Goal: Task Accomplishment & Management: Use online tool/utility

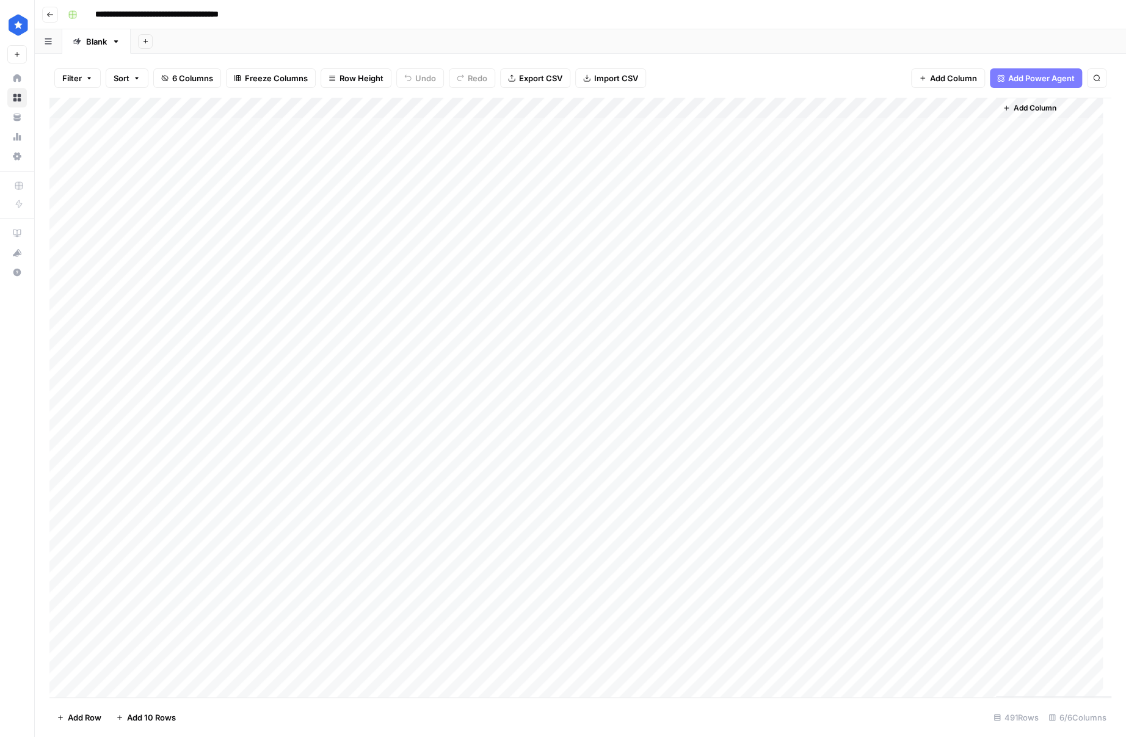
click at [971, 109] on div "Add Column" at bounding box center [580, 398] width 1062 height 600
click at [931, 103] on div at bounding box center [940, 110] width 111 height 24
click at [934, 192] on span "Filter" at bounding box center [962, 193] width 107 height 12
type input "Optimized Description Length"
click at [300, 140] on input "text" at bounding box center [333, 142] width 147 height 12
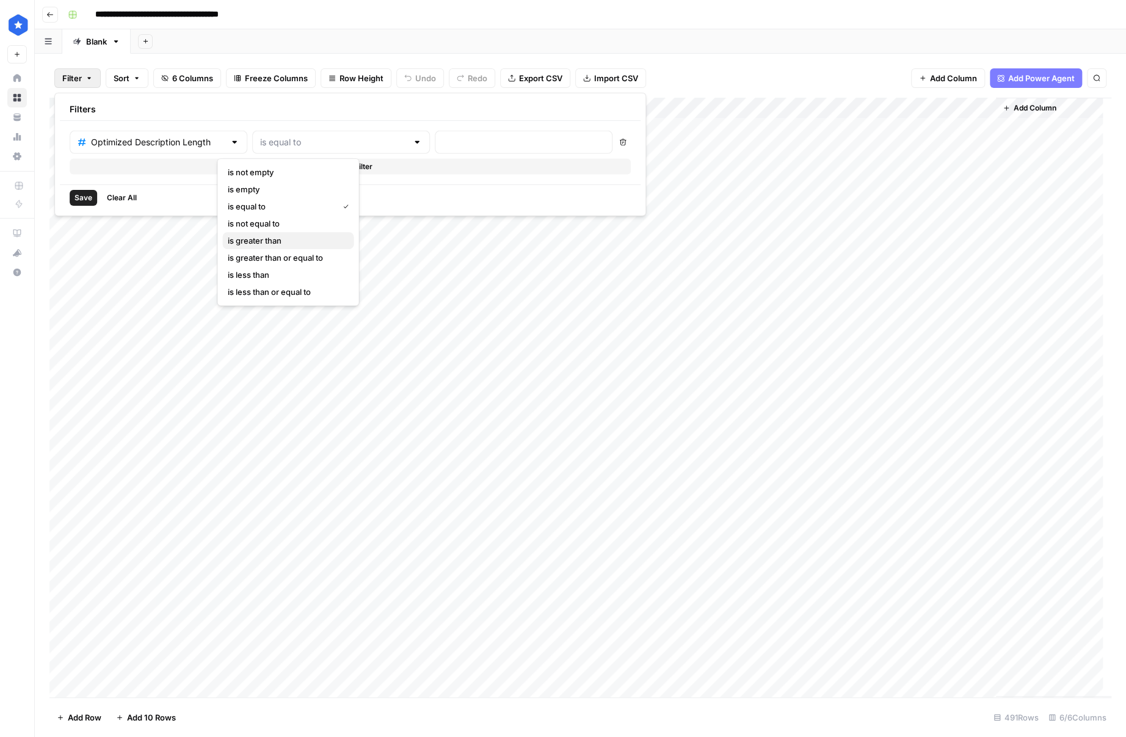
click at [266, 239] on span "is greater than" at bounding box center [285, 240] width 117 height 12
type input "is greater than"
click at [435, 151] on div at bounding box center [524, 142] width 178 height 23
type input "150"
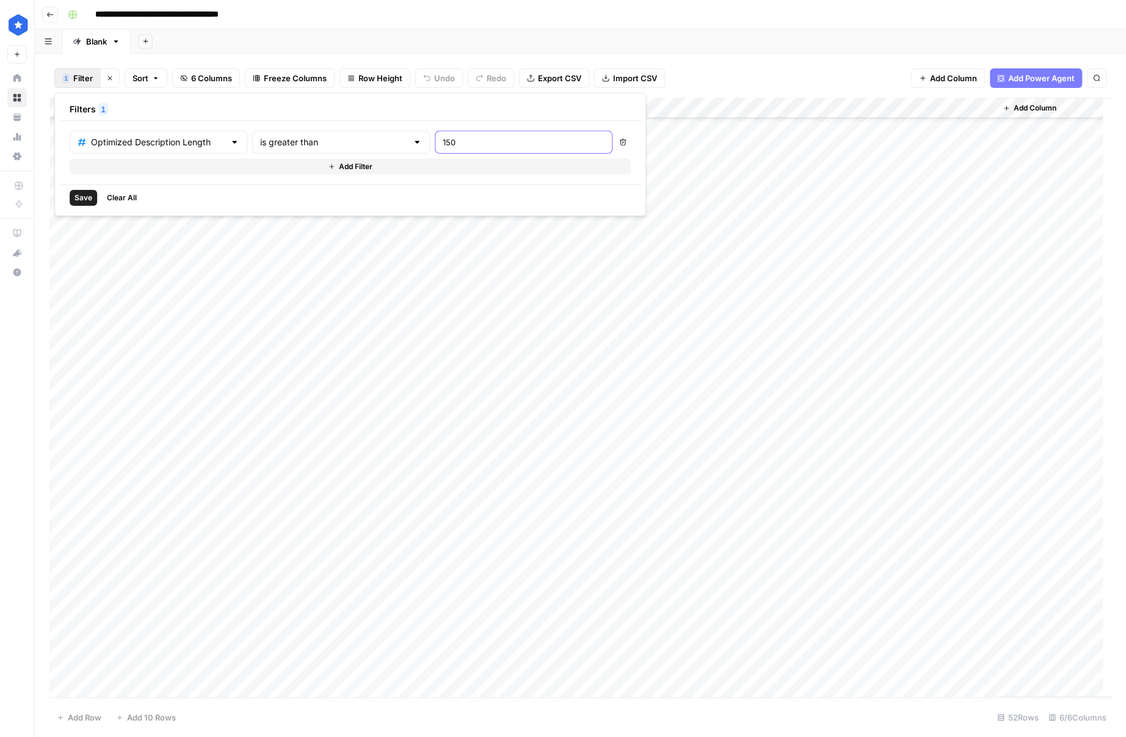
scroll to position [499, 0]
click at [860, 691] on div "Add Column" at bounding box center [580, 398] width 1062 height 600
click at [840, 683] on div "Add Column" at bounding box center [580, 398] width 1062 height 600
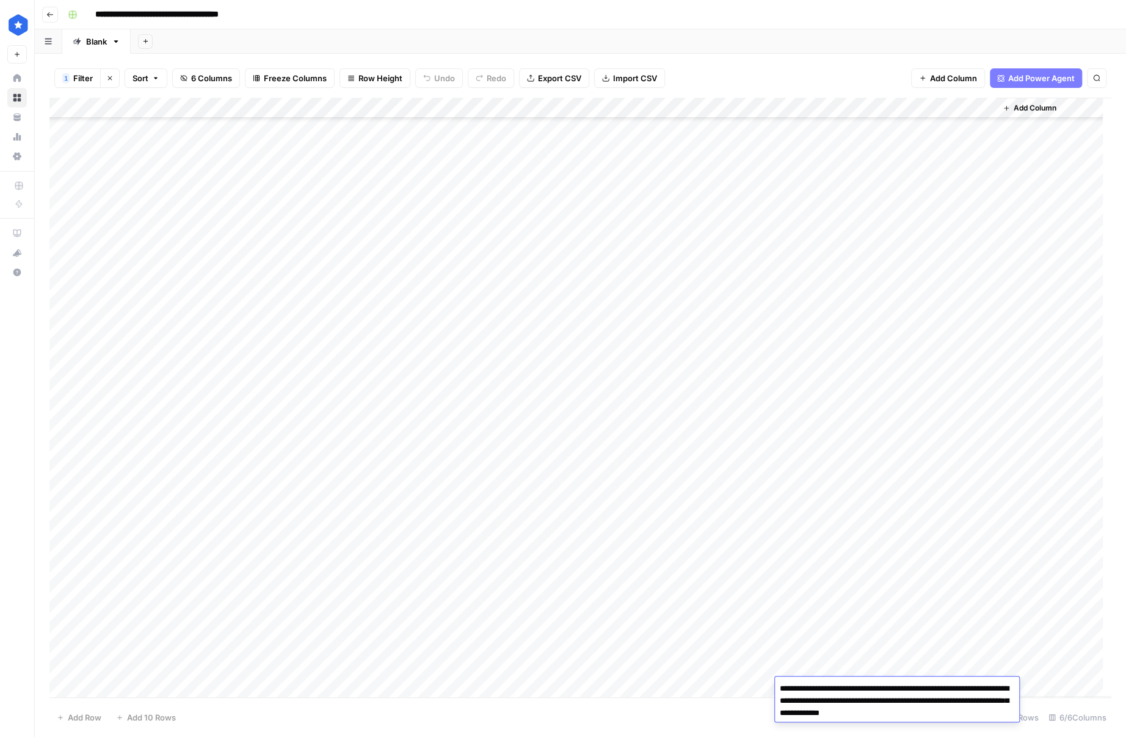
click at [840, 683] on textarea "**********" at bounding box center [897, 701] width 244 height 42
click at [923, 648] on div "Add Column" at bounding box center [580, 398] width 1062 height 600
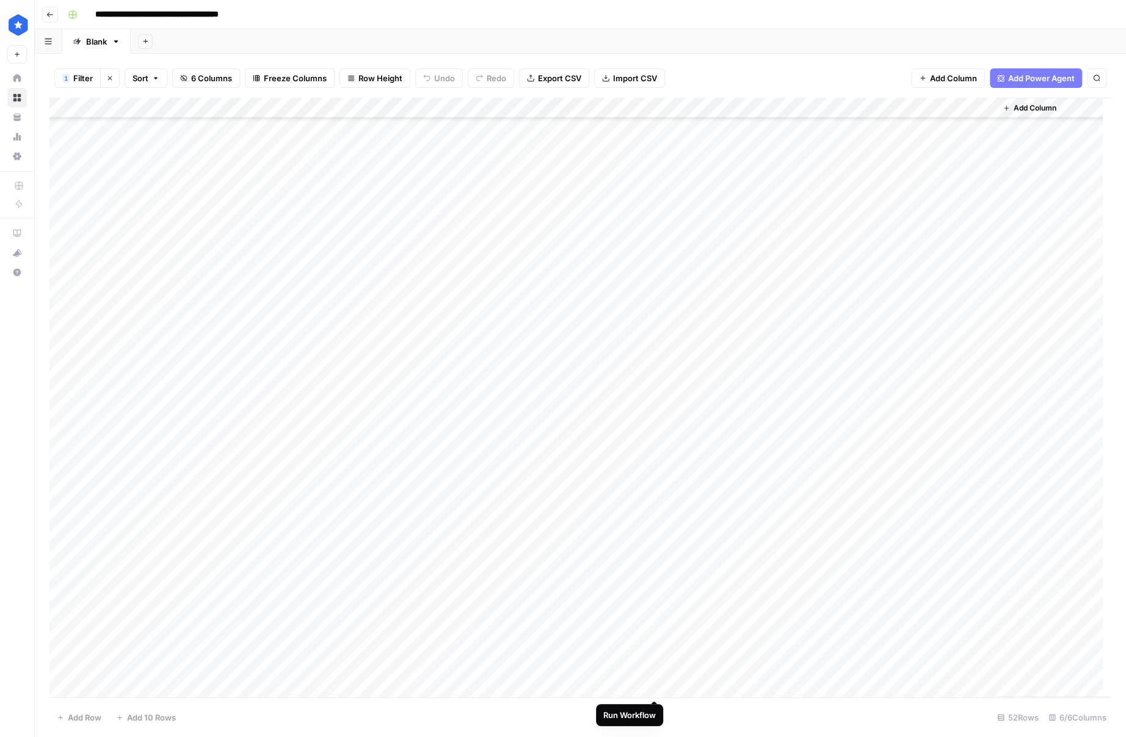
click at [651, 686] on div "Add Column" at bounding box center [580, 398] width 1062 height 600
click at [656, 662] on div "Add Column" at bounding box center [580, 398] width 1062 height 600
click at [656, 648] on div "Add Column" at bounding box center [580, 398] width 1062 height 600
click at [648, 617] on div "Add Column" at bounding box center [580, 398] width 1062 height 600
click at [651, 624] on div "Add Column" at bounding box center [580, 398] width 1062 height 600
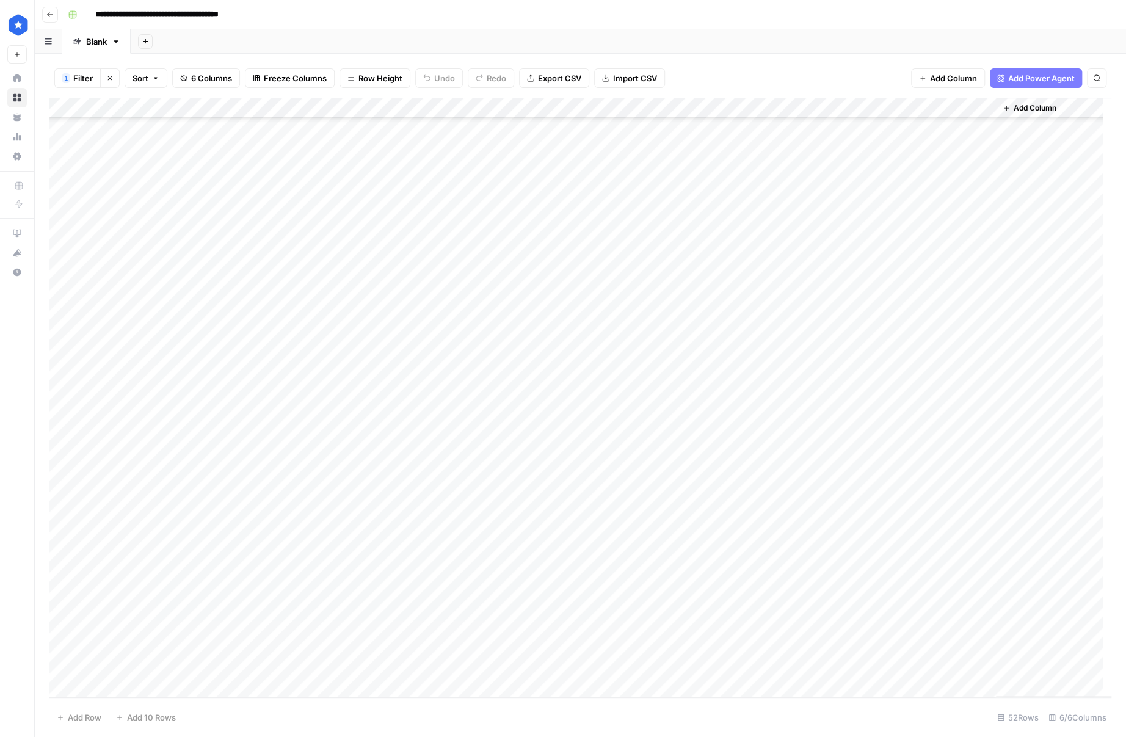
click at [655, 613] on div "Add Column" at bounding box center [580, 398] width 1062 height 600
click at [656, 609] on div "Add Column" at bounding box center [580, 398] width 1062 height 600
click at [834, 649] on div "Add Column" at bounding box center [580, 398] width 1062 height 600
click at [854, 647] on textarea "**********" at bounding box center [897, 660] width 244 height 42
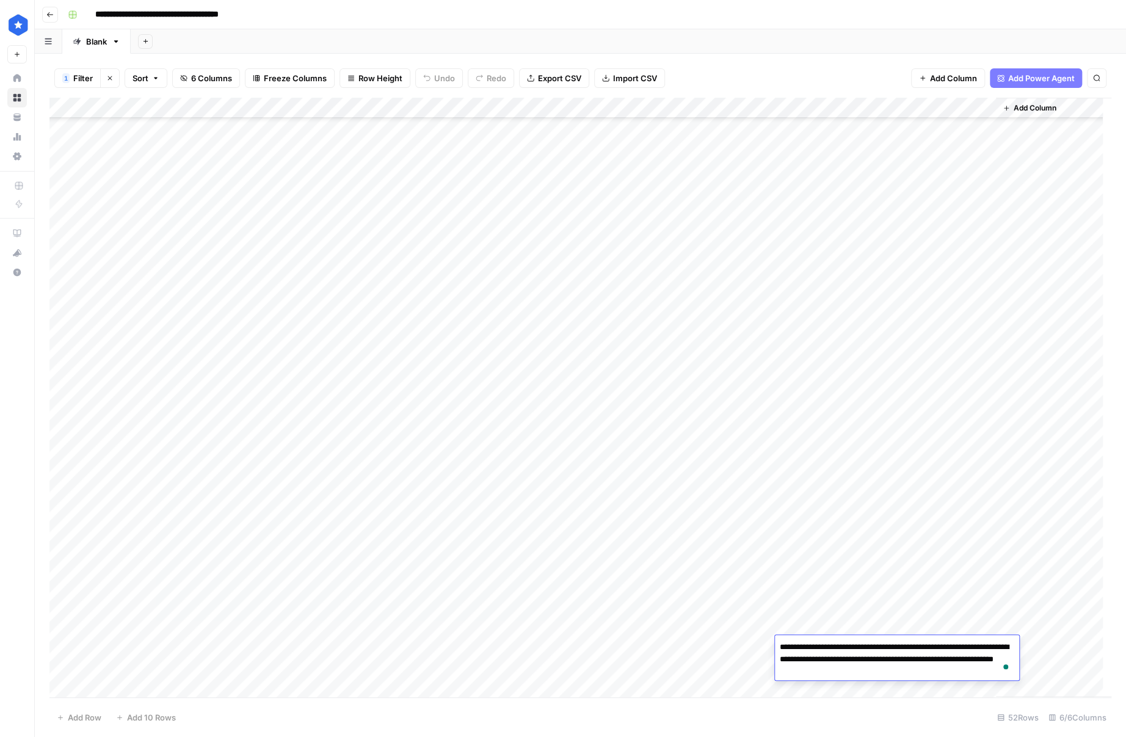
type textarea "**********"
click at [851, 670] on div "Add Column" at bounding box center [580, 398] width 1062 height 600
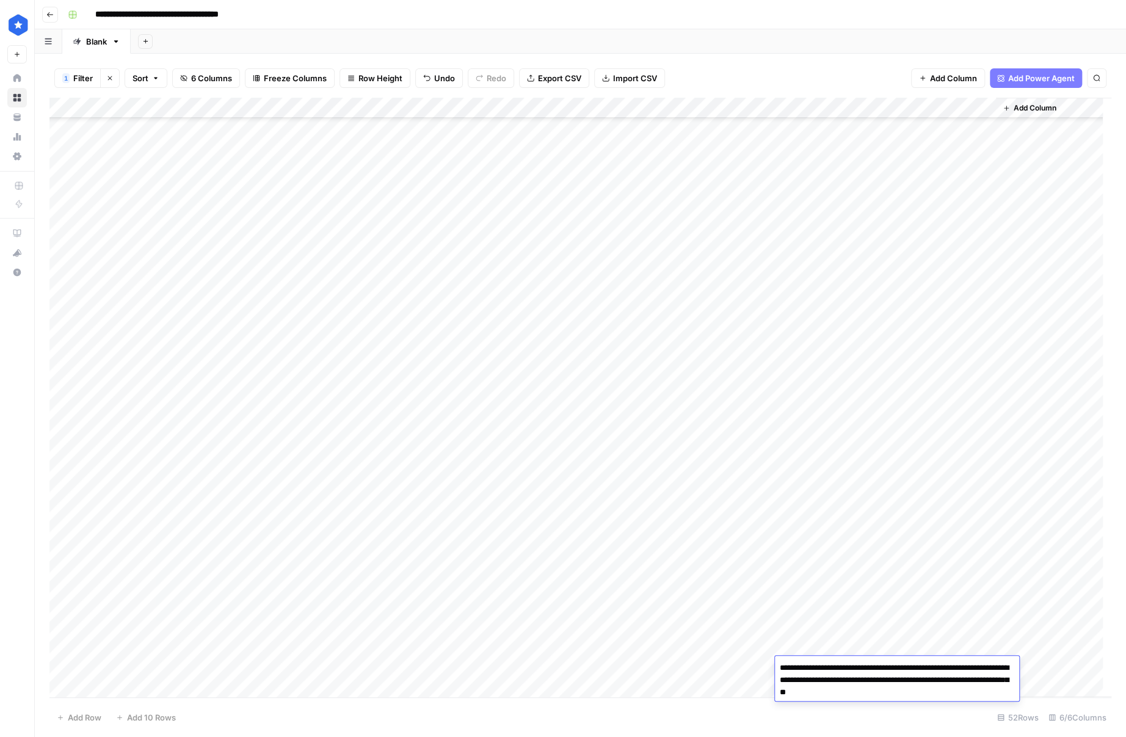
click at [851, 670] on textarea "**********" at bounding box center [897, 680] width 244 height 42
click at [907, 684] on textarea "**********" at bounding box center [897, 680] width 244 height 42
click at [732, 663] on div "Add Column" at bounding box center [580, 398] width 1062 height 600
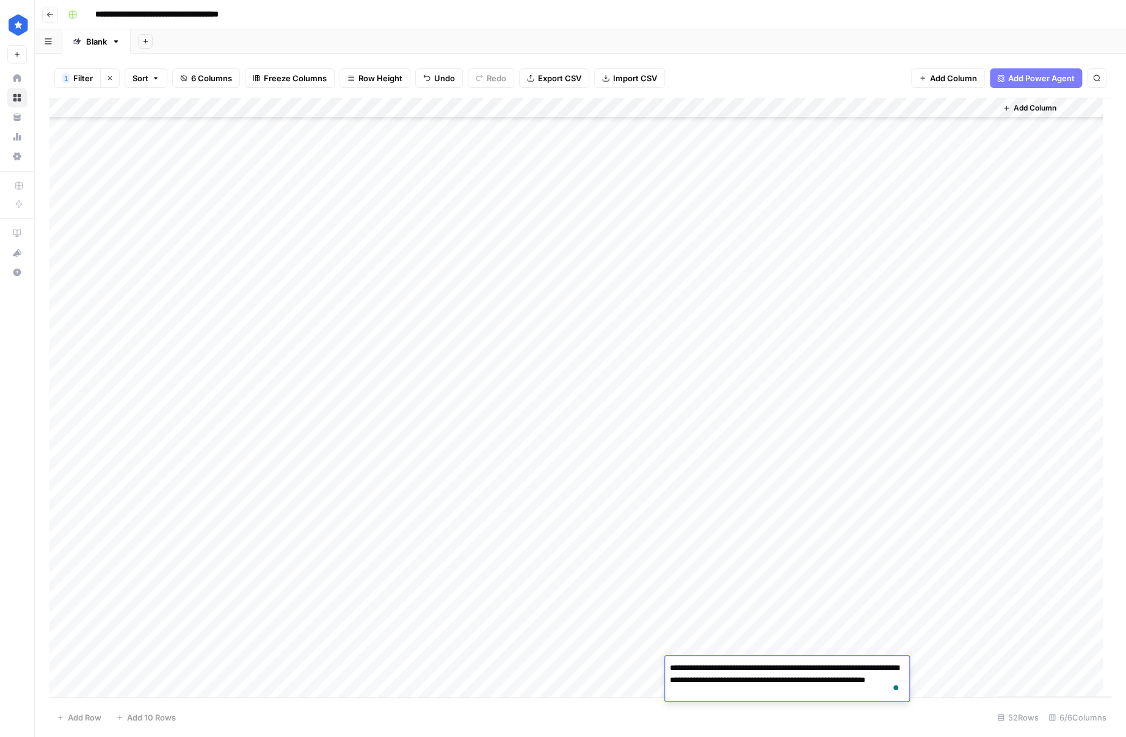
click at [824, 703] on footer "Add Row Add 10 Rows 52 Rows 6/6 Columns" at bounding box center [580, 717] width 1062 height 40
click at [833, 674] on div "Add Column" at bounding box center [580, 398] width 1062 height 600
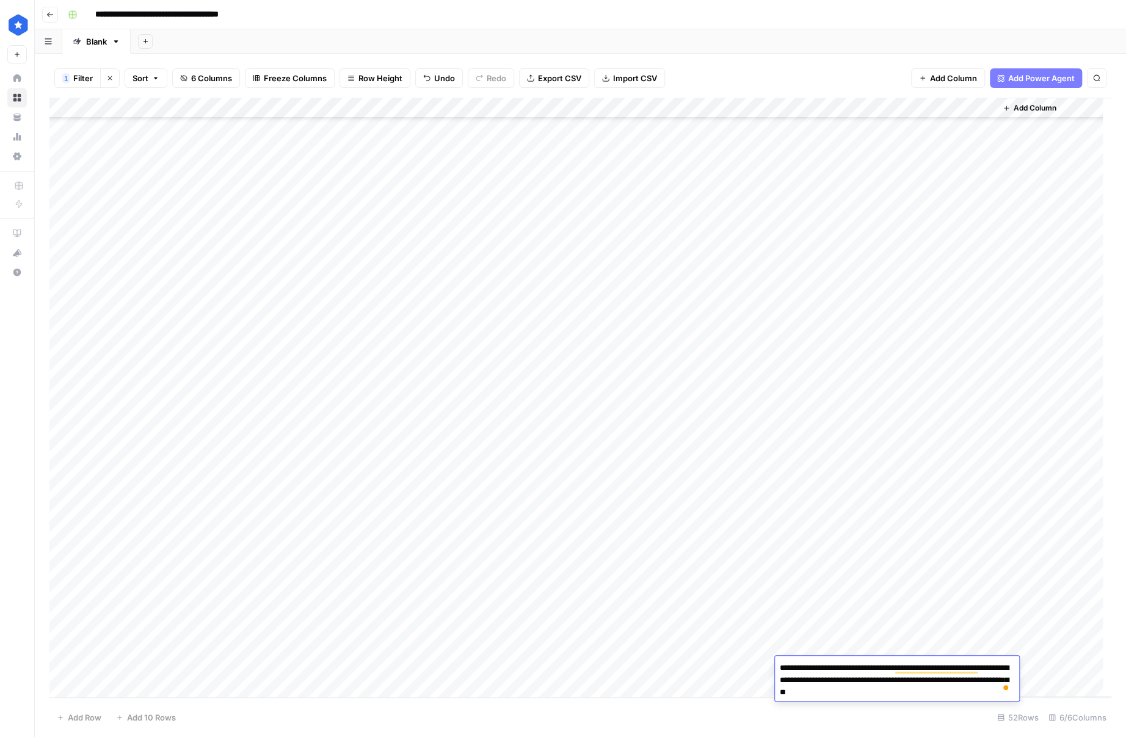
click at [335, 669] on div "Add Column" at bounding box center [580, 398] width 1062 height 600
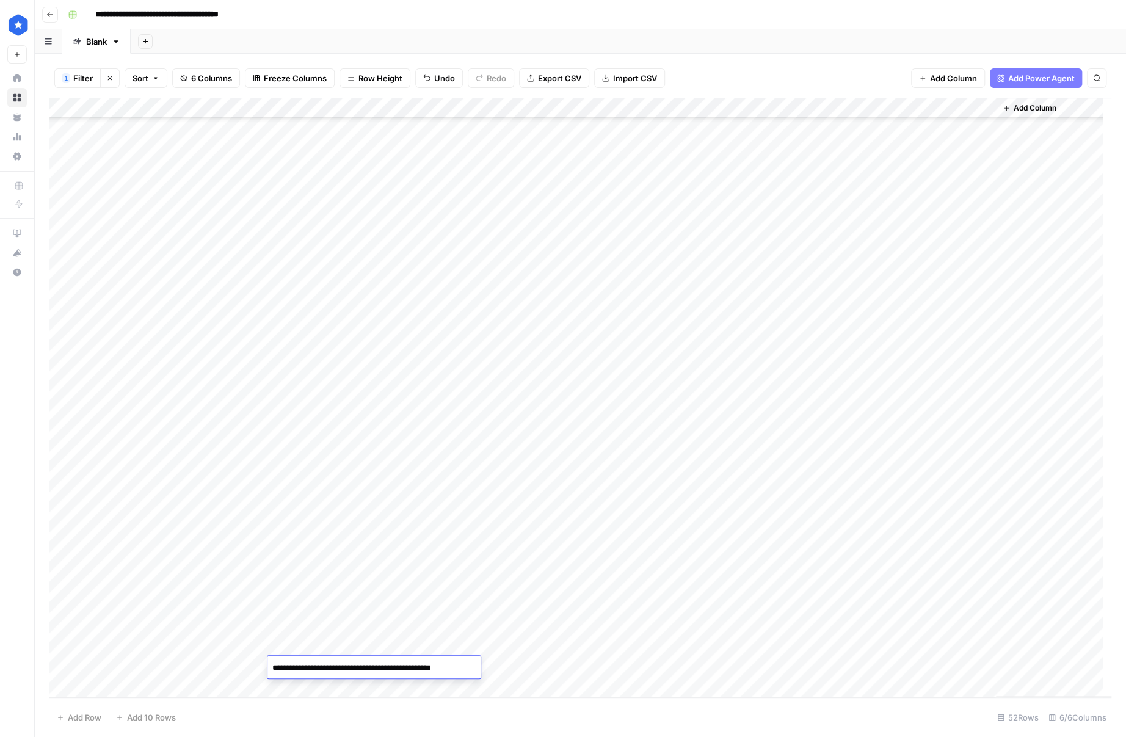
click at [713, 663] on div "Add Column" at bounding box center [580, 398] width 1062 height 600
click at [853, 664] on div "Add Column" at bounding box center [580, 398] width 1062 height 600
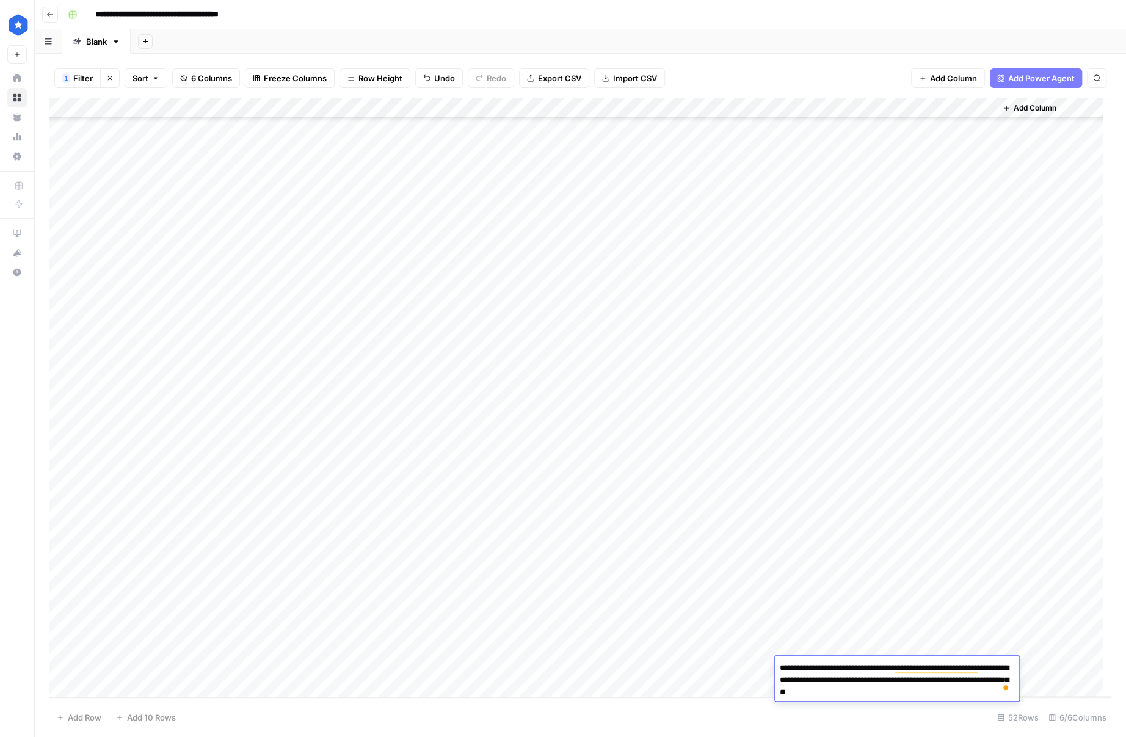
click at [726, 668] on div "Add Column" at bounding box center [580, 398] width 1062 height 600
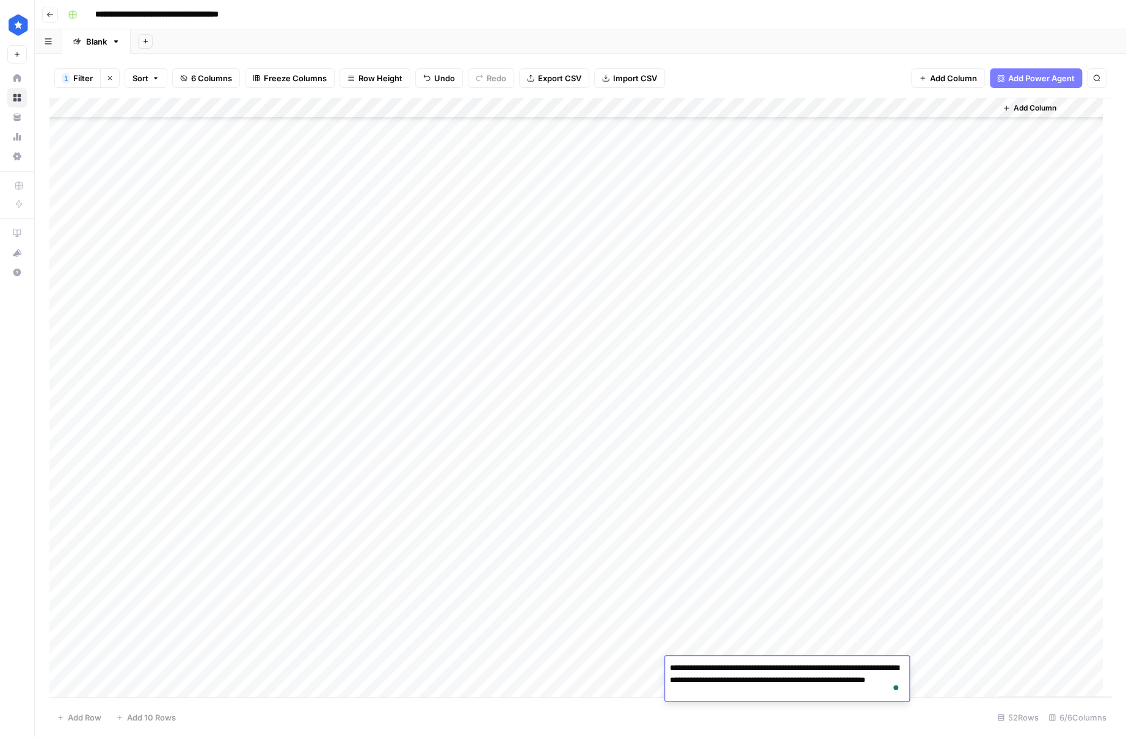
click at [937, 666] on div "Add Column" at bounding box center [580, 398] width 1062 height 600
click at [824, 669] on div "Add Column" at bounding box center [580, 398] width 1062 height 600
click at [835, 650] on div "Add Column" at bounding box center [580, 398] width 1062 height 600
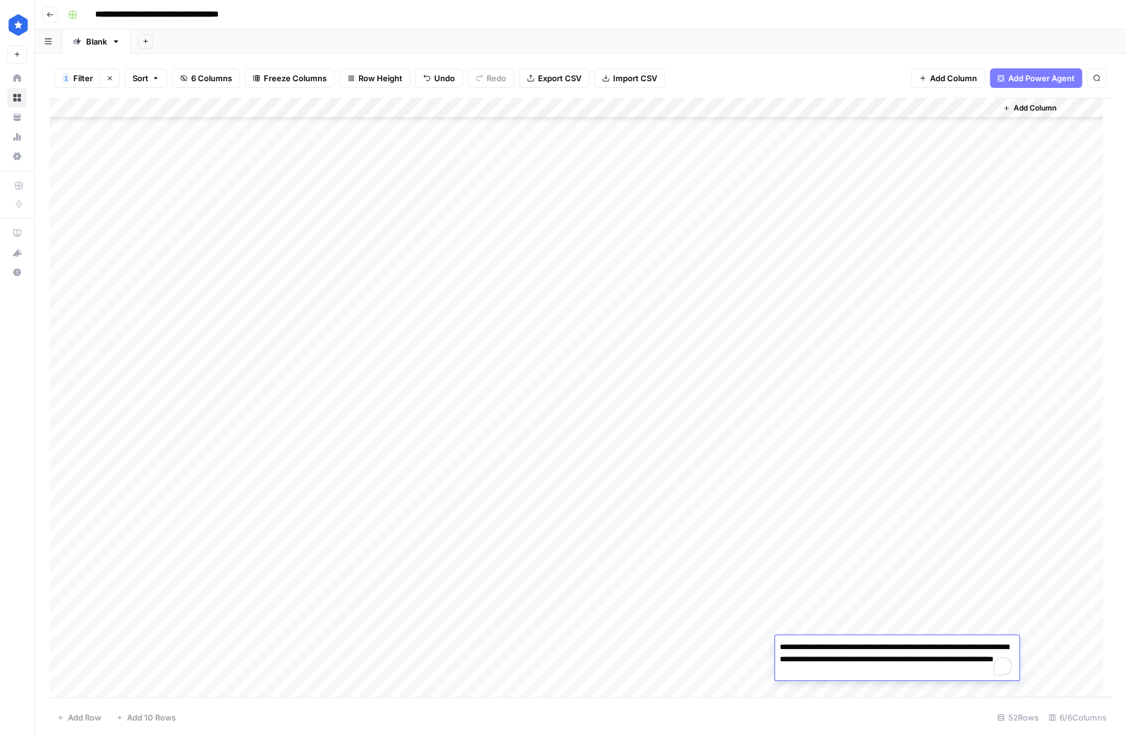
click at [940, 595] on div "Add Column" at bounding box center [580, 398] width 1062 height 600
click at [844, 658] on div "Add Column" at bounding box center [580, 398] width 1062 height 600
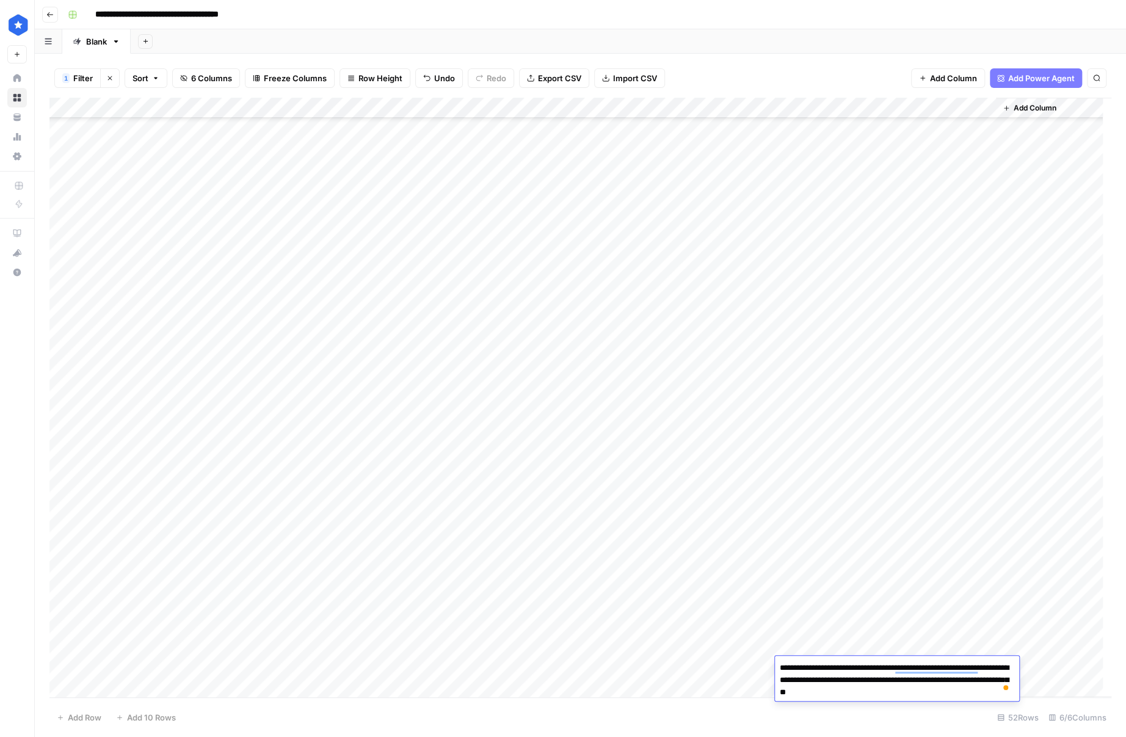
click at [844, 645] on div "Add Column" at bounding box center [580, 398] width 1062 height 600
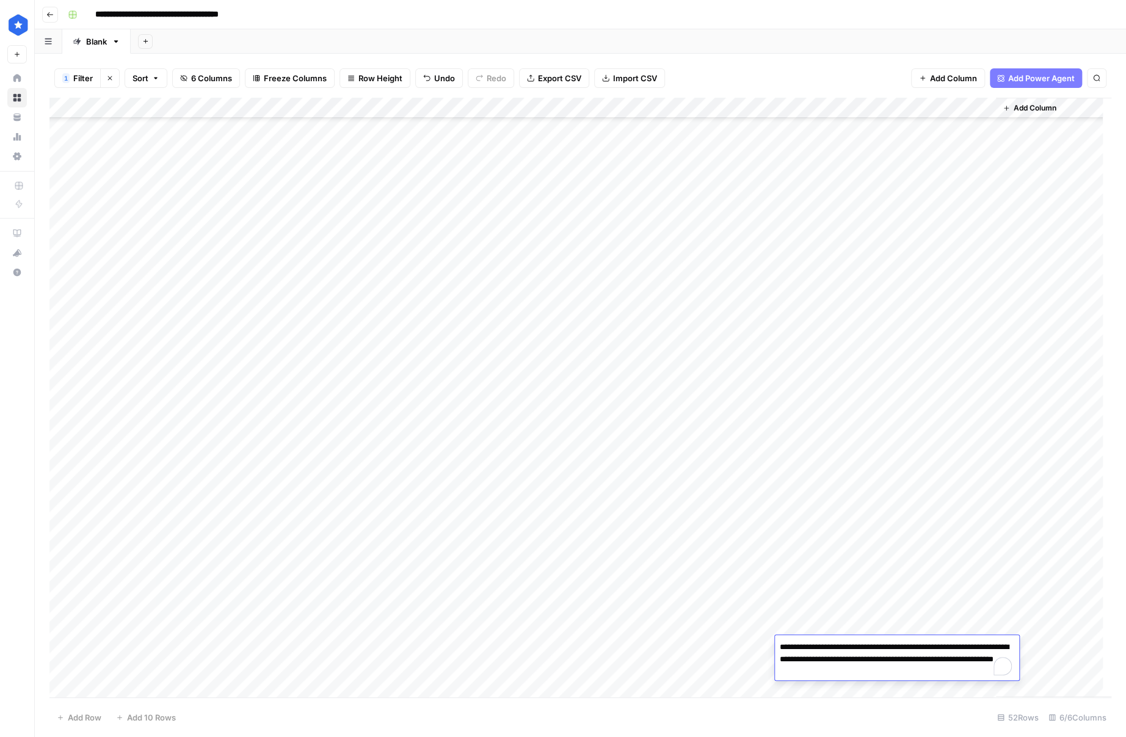
click at [940, 601] on div "Add Column" at bounding box center [580, 398] width 1062 height 600
click at [839, 661] on div "Add Column" at bounding box center [580, 398] width 1062 height 600
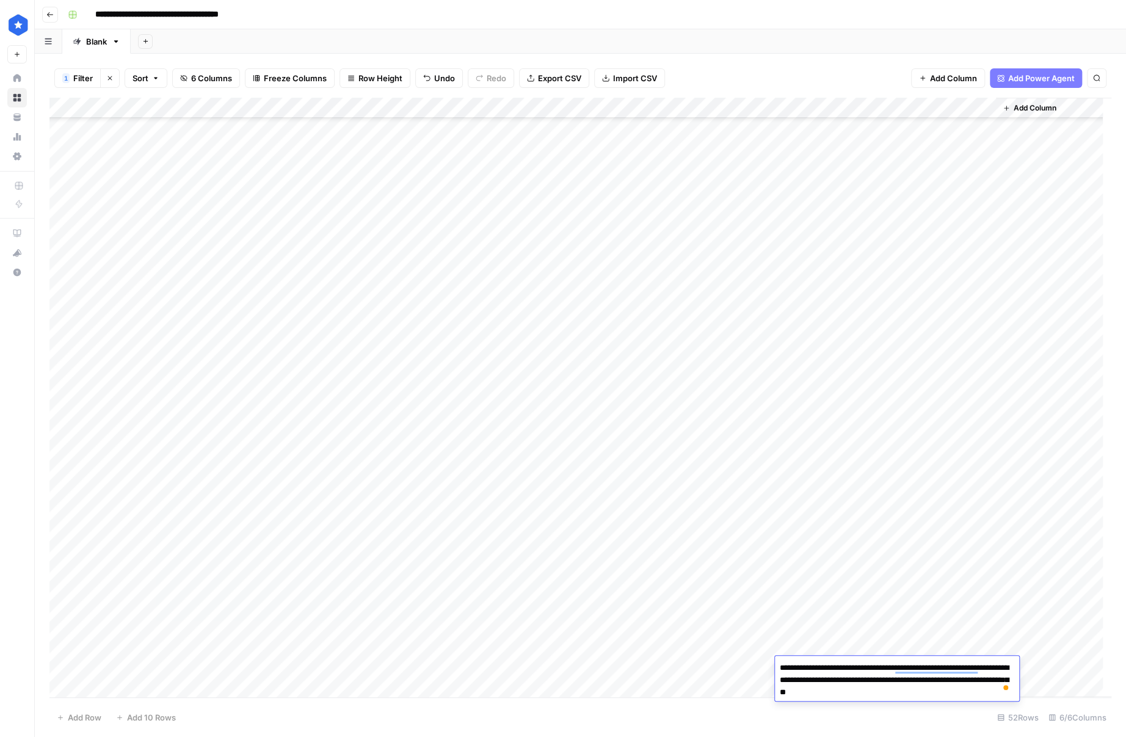
click at [788, 694] on textarea "**********" at bounding box center [897, 680] width 244 height 42
click at [788, 693] on textarea "**********" at bounding box center [897, 680] width 244 height 42
type textarea "**********"
click at [918, 628] on div "Add Column" at bounding box center [580, 398] width 1062 height 600
click at [841, 672] on div "Add Column" at bounding box center [580, 398] width 1062 height 600
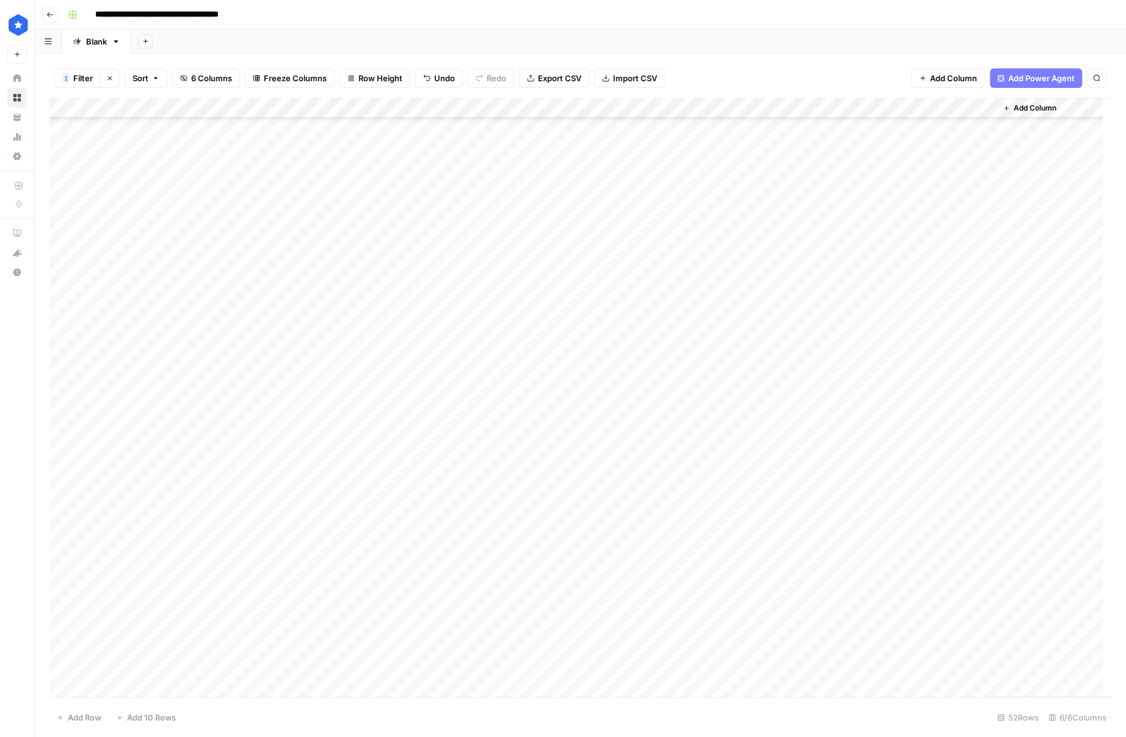
click at [835, 683] on div "Add Column" at bounding box center [580, 398] width 1062 height 600
click at [832, 657] on div "Add Column" at bounding box center [580, 398] width 1062 height 600
click at [830, 632] on div "Add Column" at bounding box center [580, 398] width 1062 height 600
click at [830, 629] on div "Add Column" at bounding box center [580, 398] width 1062 height 600
click at [946, 598] on div "Add Column" at bounding box center [580, 398] width 1062 height 600
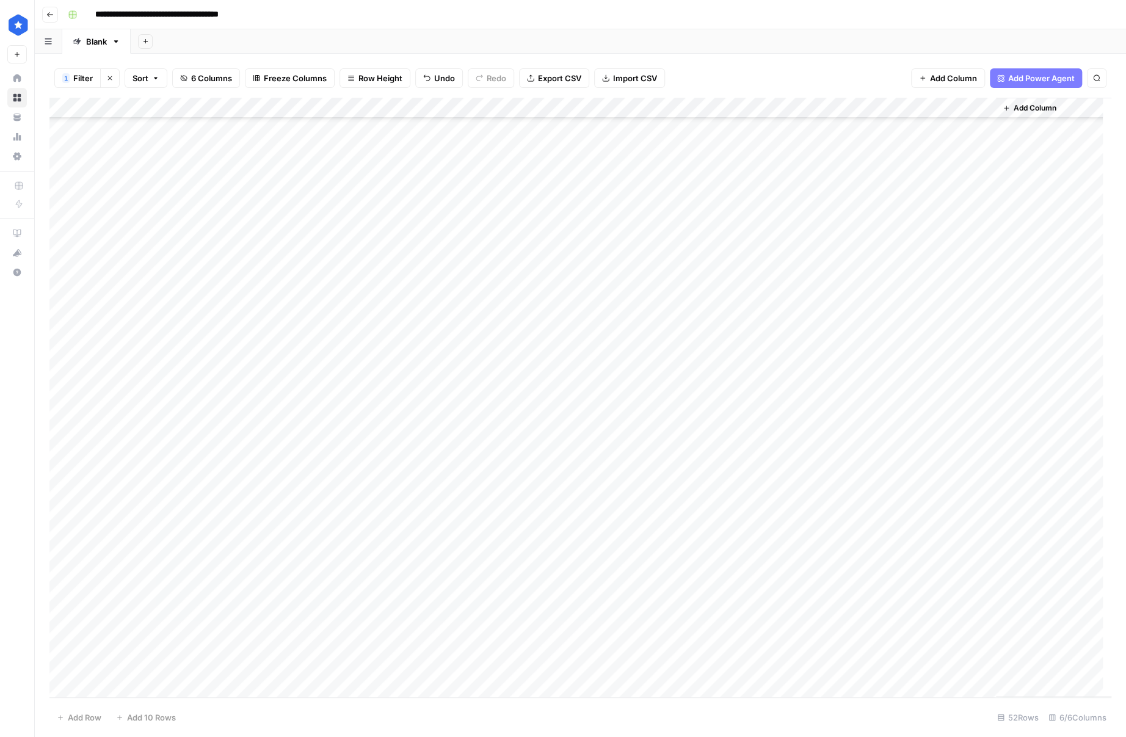
click at [830, 625] on div "Add Column" at bounding box center [580, 398] width 1062 height 600
click at [827, 610] on div "Add Column" at bounding box center [580, 398] width 1062 height 600
click at [818, 584] on div "Add Column" at bounding box center [580, 398] width 1062 height 600
click at [930, 565] on div "Add Column" at bounding box center [580, 398] width 1062 height 600
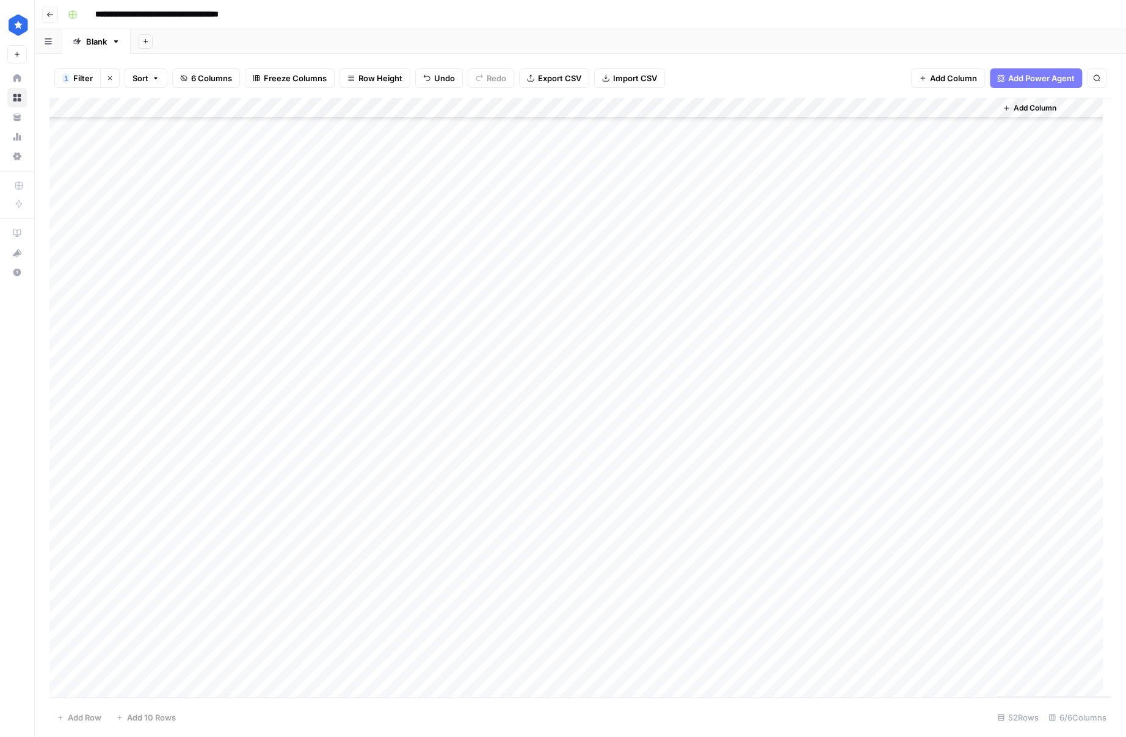
click at [851, 585] on div "Add Column" at bounding box center [580, 398] width 1062 height 600
click at [653, 580] on div "Add Column" at bounding box center [580, 398] width 1062 height 600
click at [654, 562] on div "Add Column" at bounding box center [580, 398] width 1062 height 600
click at [658, 542] on div "Add Column" at bounding box center [580, 398] width 1062 height 600
click at [652, 521] on div "Add Column" at bounding box center [580, 398] width 1062 height 600
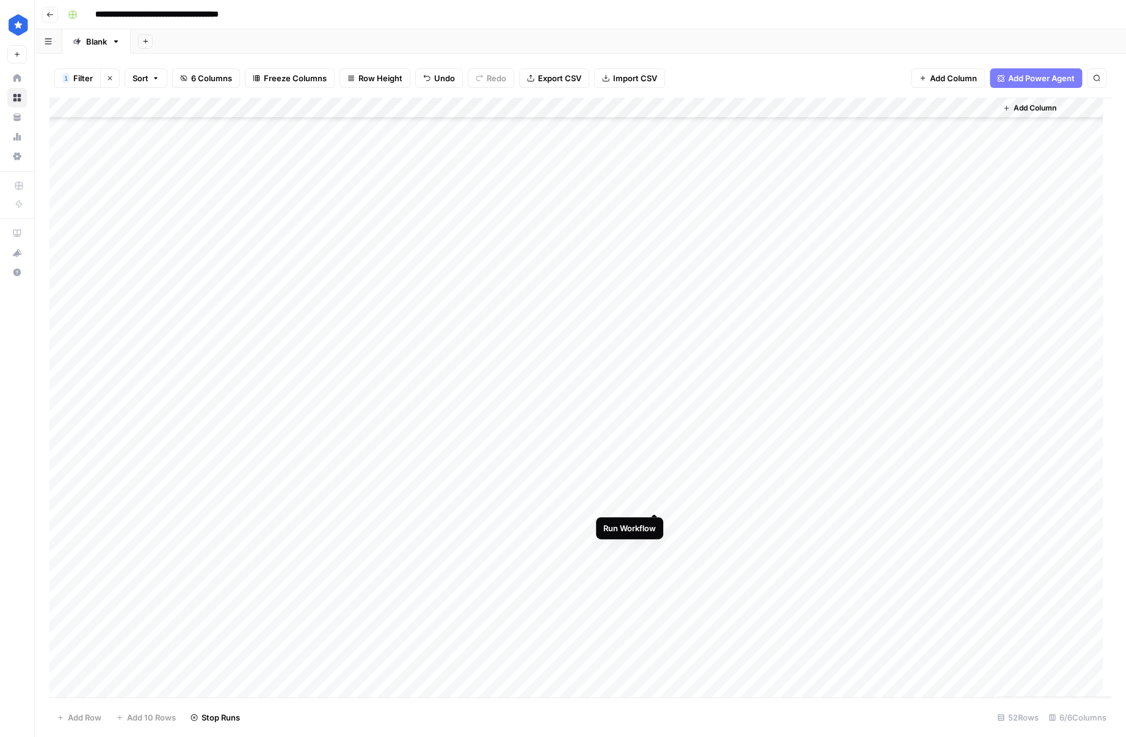
click at [655, 504] on div "Add Column" at bounding box center [580, 398] width 1062 height 600
click at [656, 483] on div "Add Column" at bounding box center [580, 398] width 1062 height 600
click at [655, 459] on div "Add Column" at bounding box center [580, 398] width 1062 height 600
click at [655, 439] on div "Add Column" at bounding box center [580, 398] width 1062 height 600
click at [836, 414] on div "Add Column" at bounding box center [580, 398] width 1062 height 600
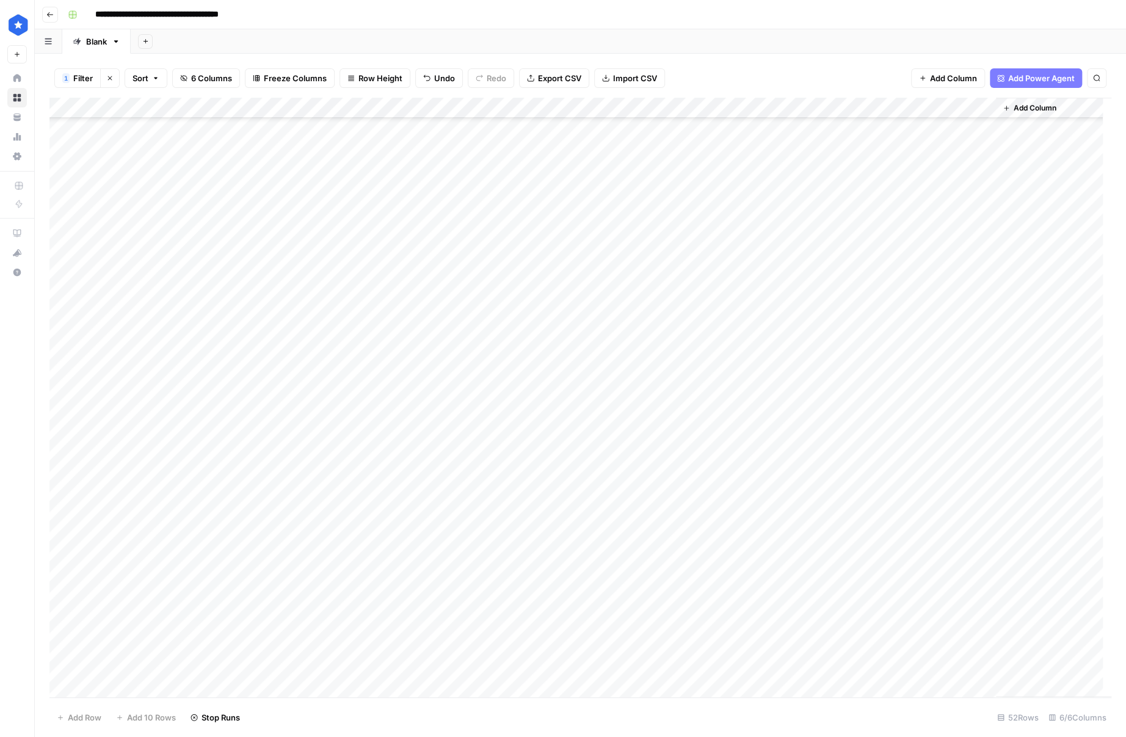
click at [836, 414] on div "Add Column" at bounding box center [580, 398] width 1062 height 600
click at [823, 562] on div "Add Column" at bounding box center [580, 398] width 1062 height 600
click at [822, 562] on div "Add Column" at bounding box center [580, 398] width 1062 height 600
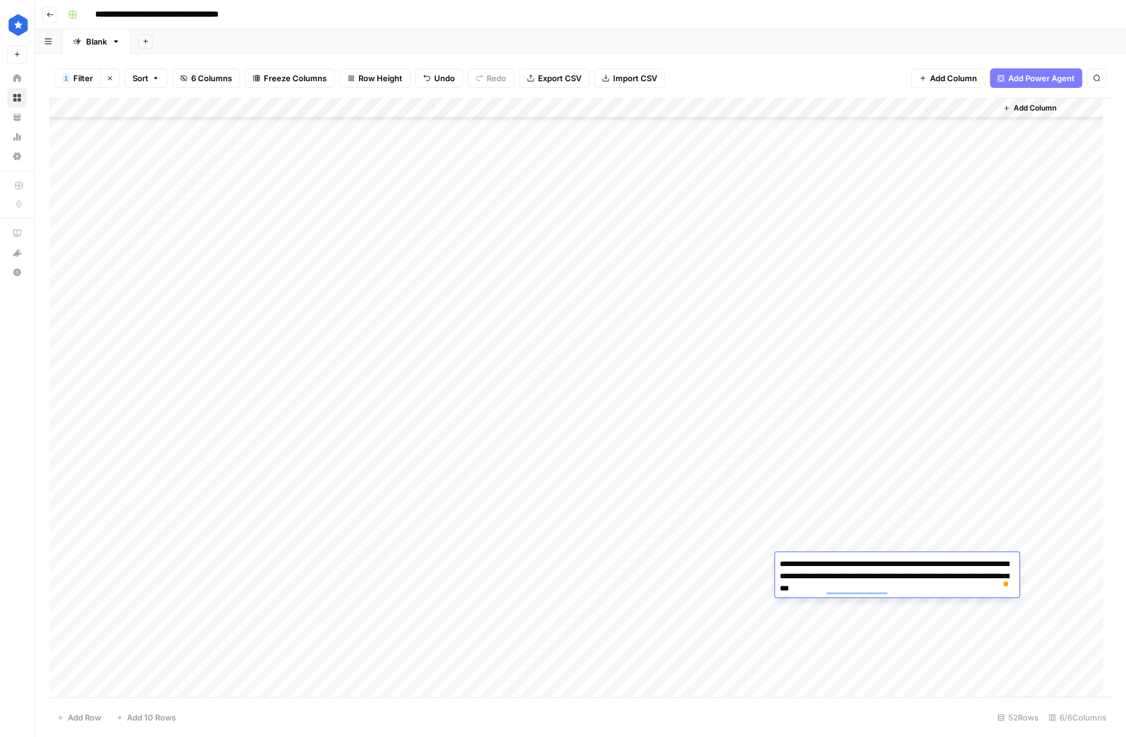
drag, startPoint x: 804, startPoint y: 565, endPoint x: 829, endPoint y: 565, distance: 25.0
click at [829, 565] on textarea "**********" at bounding box center [897, 577] width 244 height 42
type textarea "**********"
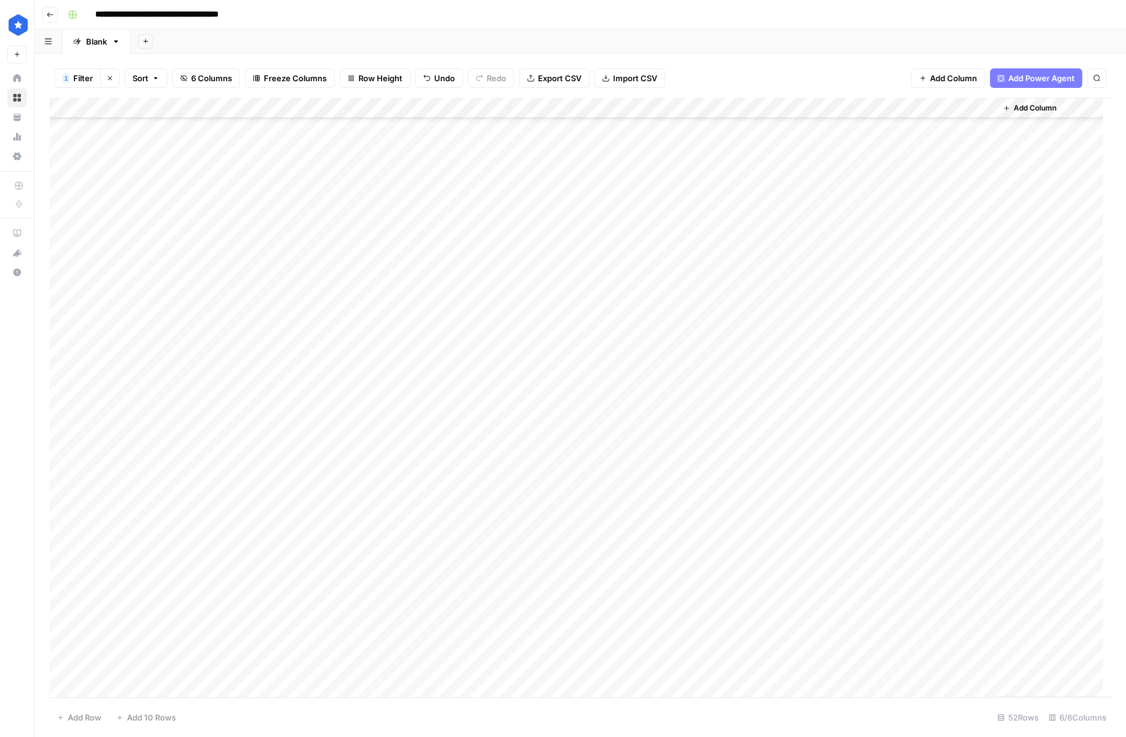
click at [949, 632] on div "Add Column" at bounding box center [580, 398] width 1062 height 600
click at [838, 542] on div "Add Column" at bounding box center [580, 398] width 1062 height 600
click at [580, 437] on div "Add Column" at bounding box center [580, 398] width 1062 height 600
click at [634, 435] on div "Add Column" at bounding box center [580, 398] width 1062 height 600
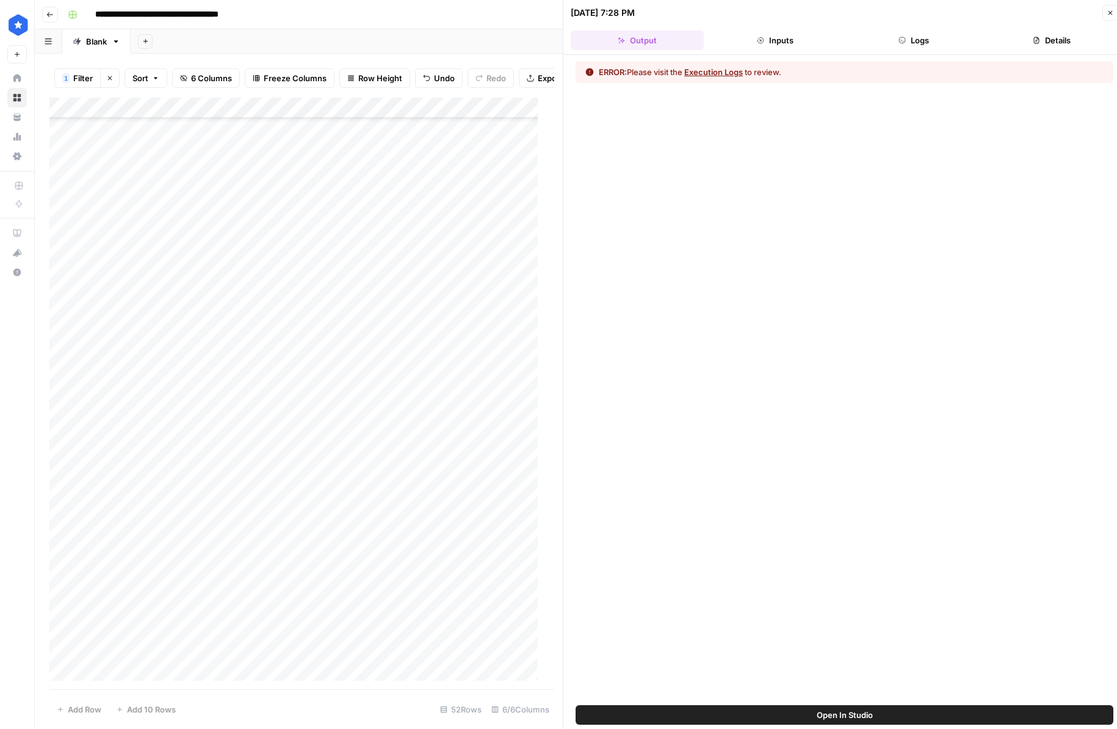
click at [774, 38] on button "Inputs" at bounding box center [775, 41] width 133 height 20
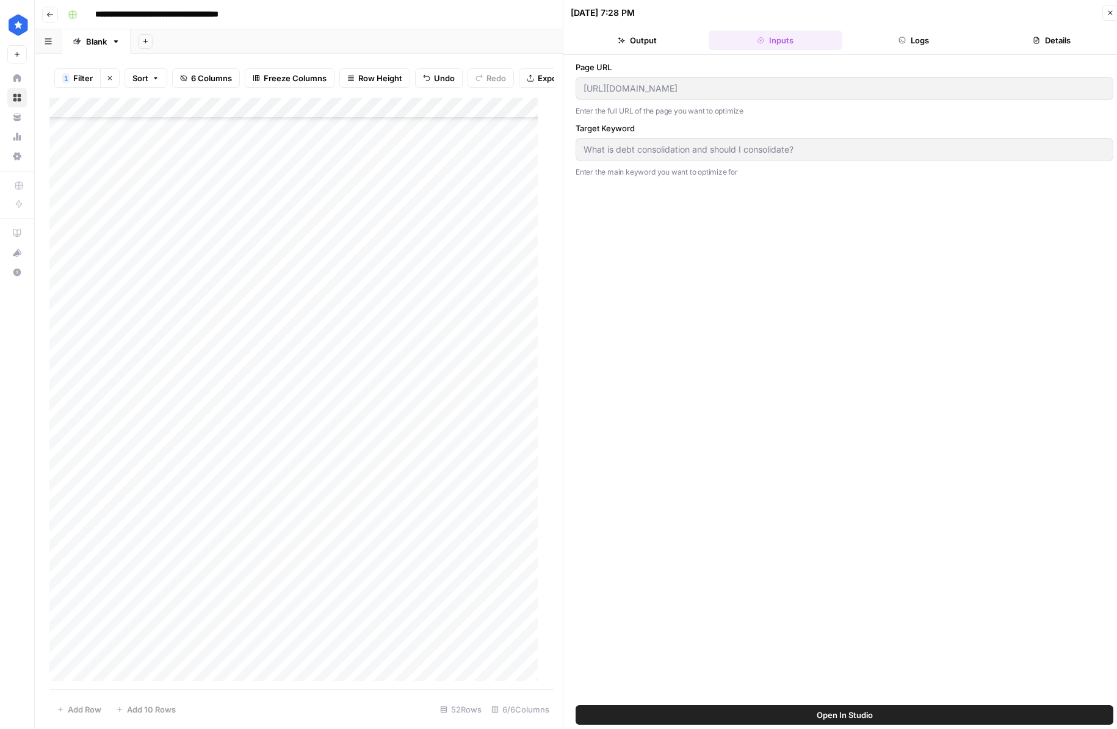
click at [974, 34] on button "Logs" at bounding box center [913, 41] width 133 height 20
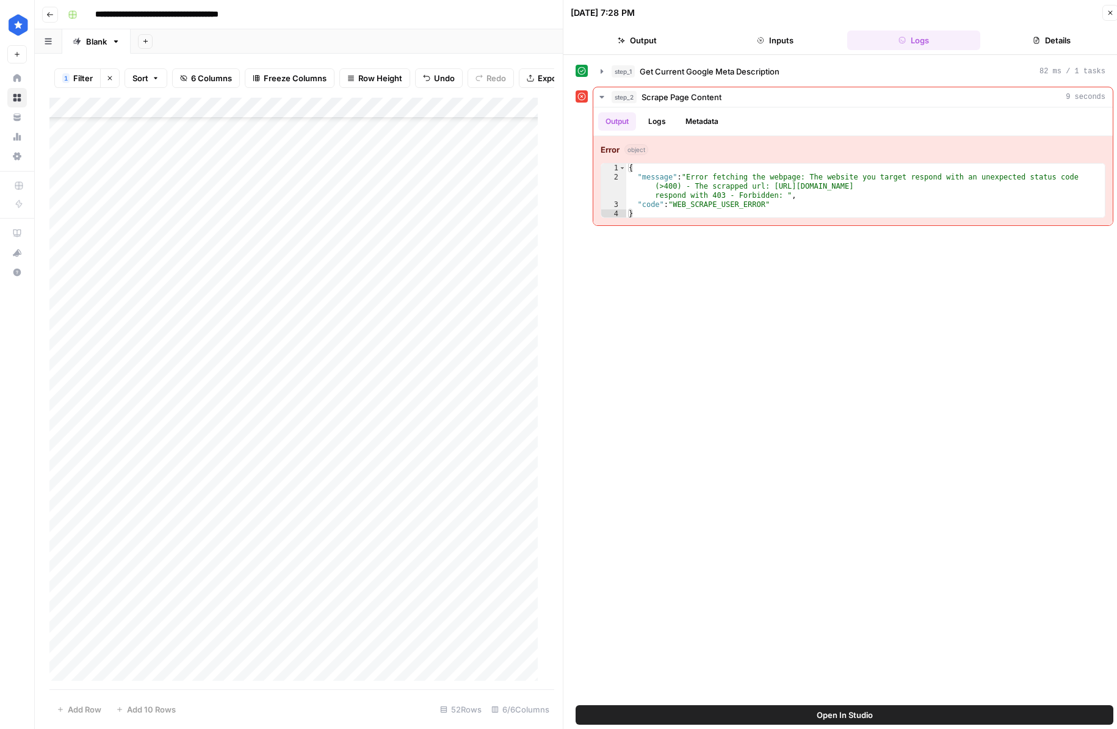
click at [1106, 22] on header "[DATE] 7:28 PM Close Output Inputs Logs Details" at bounding box center [845, 27] width 562 height 55
click at [1104, 20] on button "Close" at bounding box center [1111, 13] width 16 height 16
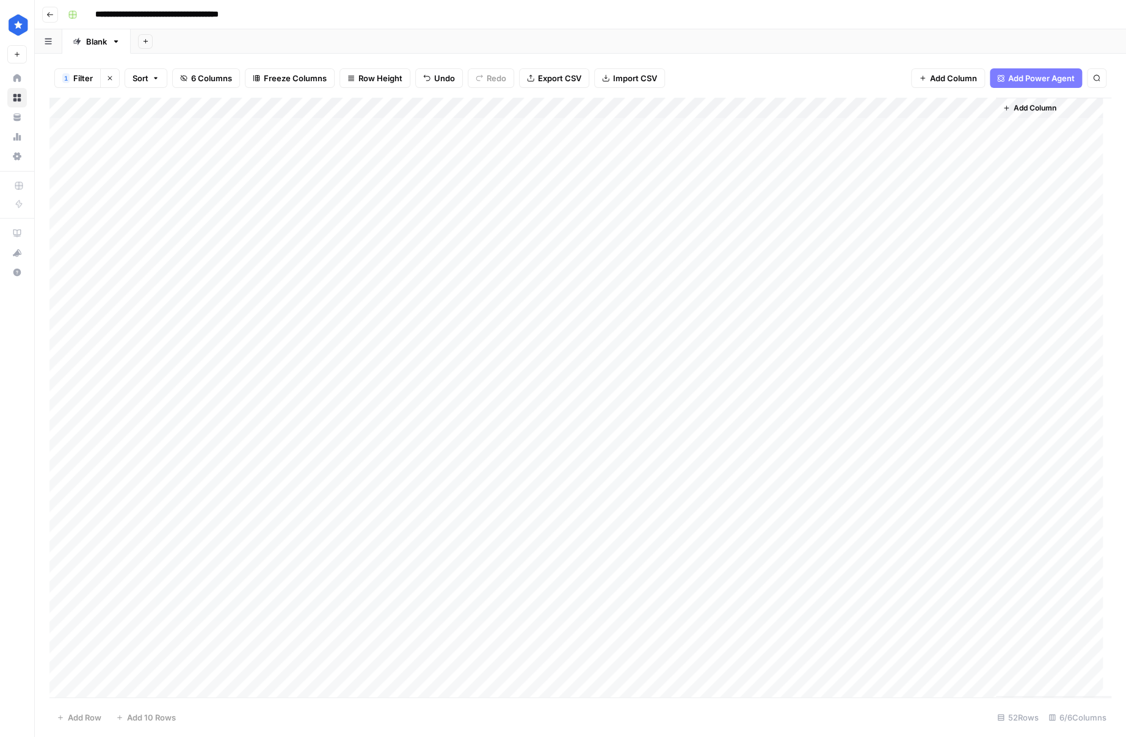
scroll to position [499, 0]
click at [737, 434] on div "Add Column" at bounding box center [580, 398] width 1062 height 600
click at [587, 441] on div "Add Column" at bounding box center [580, 398] width 1062 height 600
click at [639, 440] on div "Add Column" at bounding box center [580, 398] width 1062 height 600
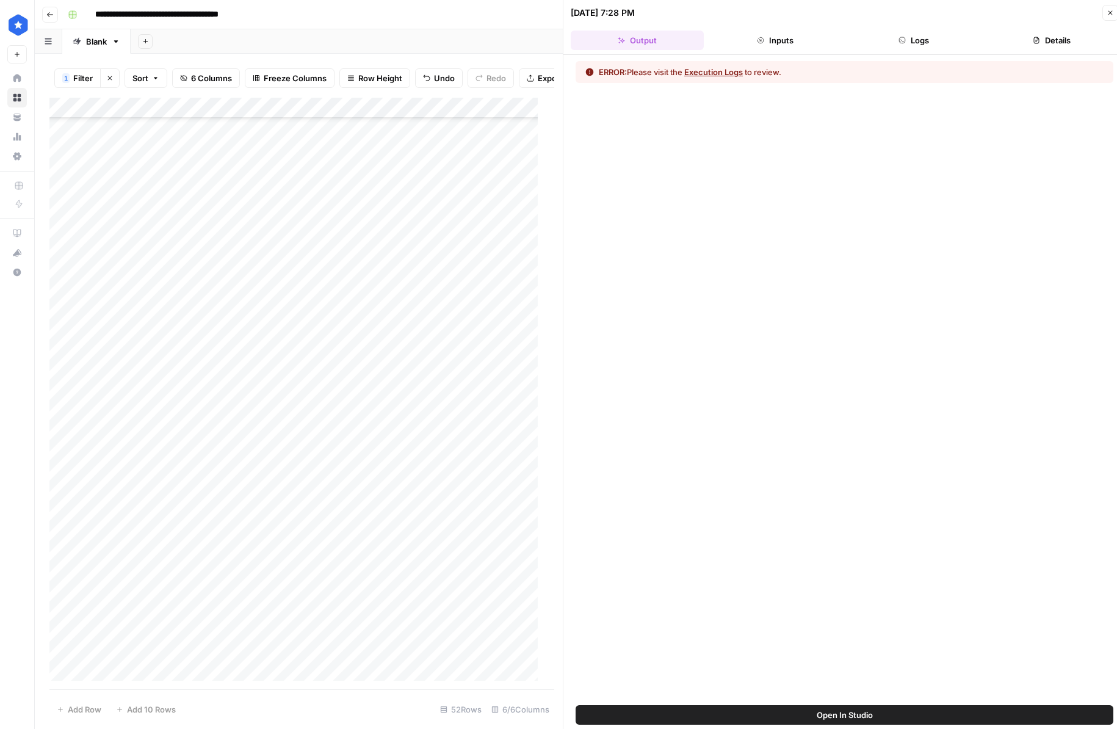
click at [807, 46] on button "Inputs" at bounding box center [775, 41] width 133 height 20
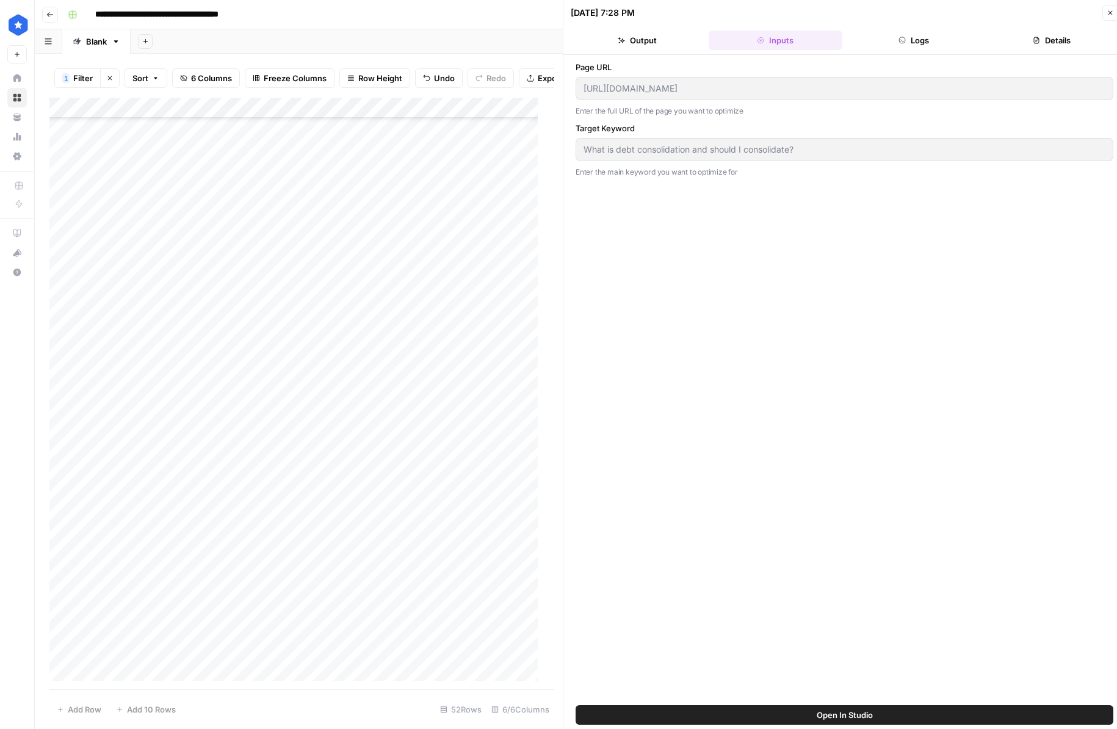
click at [915, 38] on button "Logs" at bounding box center [913, 41] width 133 height 20
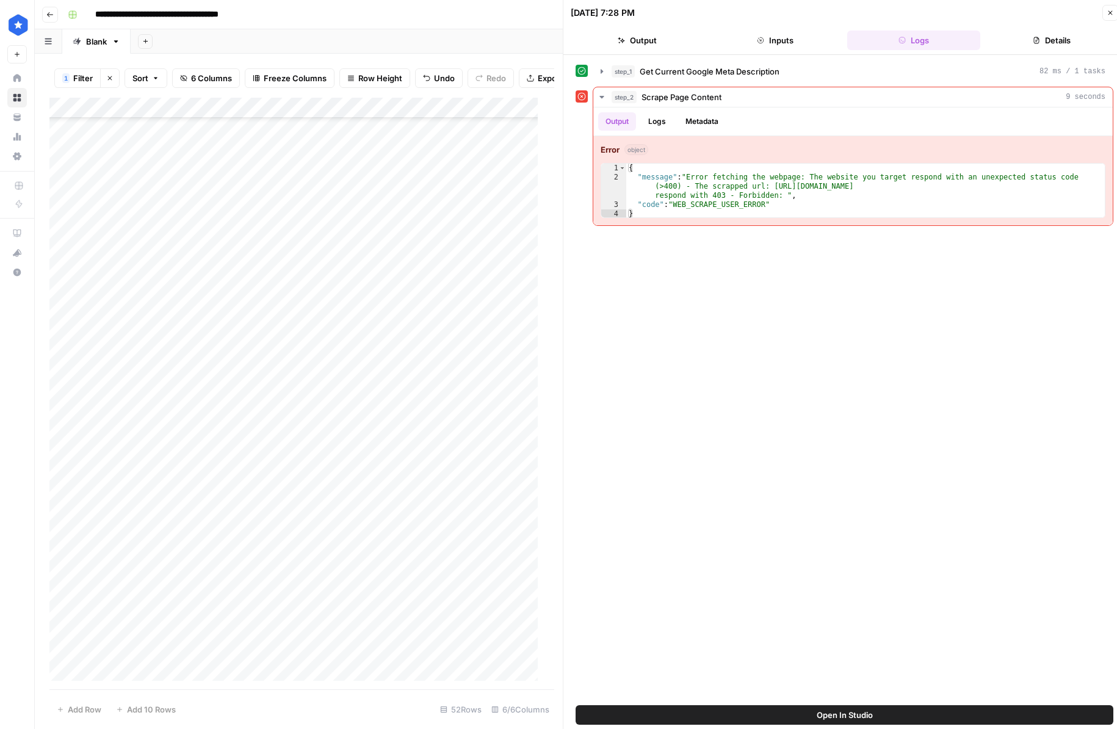
drag, startPoint x: 1059, startPoint y: 38, endPoint x: 995, endPoint y: 37, distance: 63.5
click at [1058, 38] on button "Details" at bounding box center [1051, 41] width 133 height 20
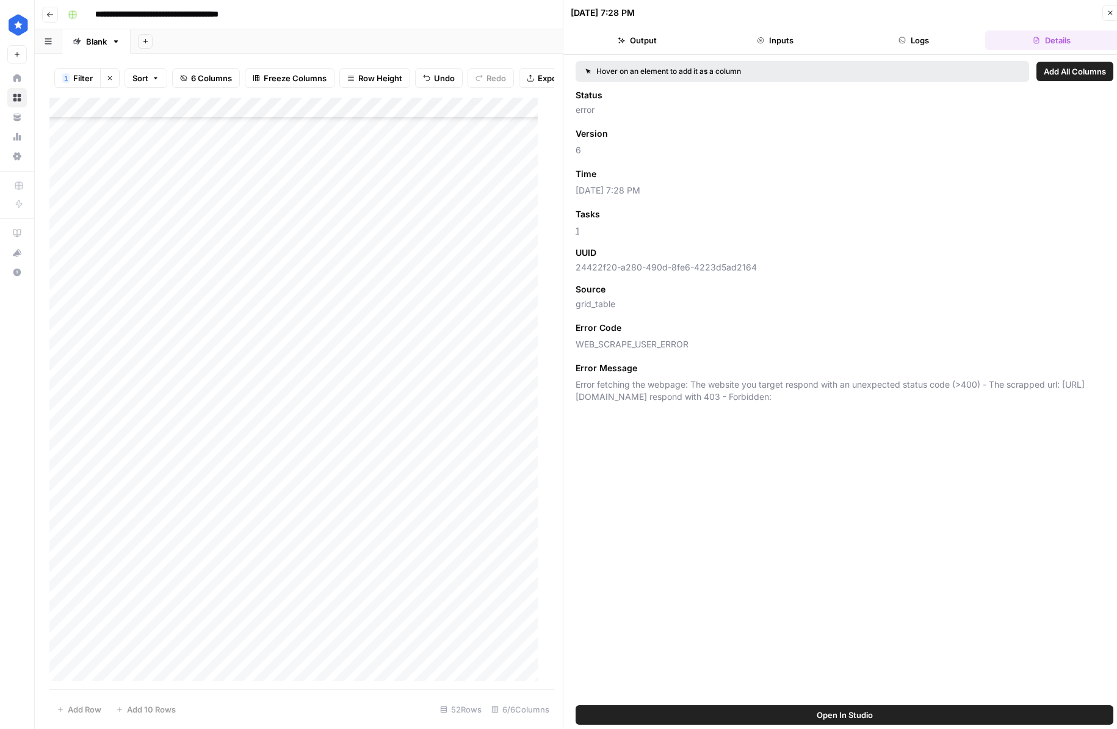
click at [807, 43] on button "Inputs" at bounding box center [775, 41] width 133 height 20
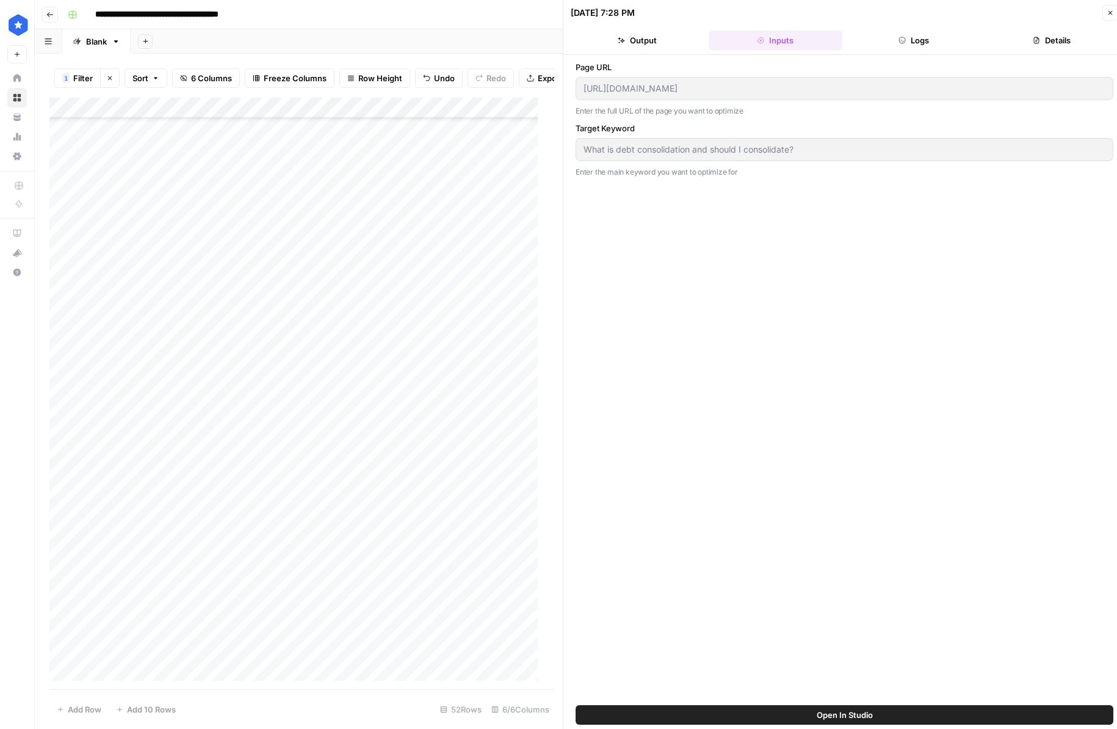
click at [484, 280] on div "Add Column" at bounding box center [297, 394] width 496 height 592
click at [1109, 12] on icon "button" at bounding box center [1110, 12] width 7 height 7
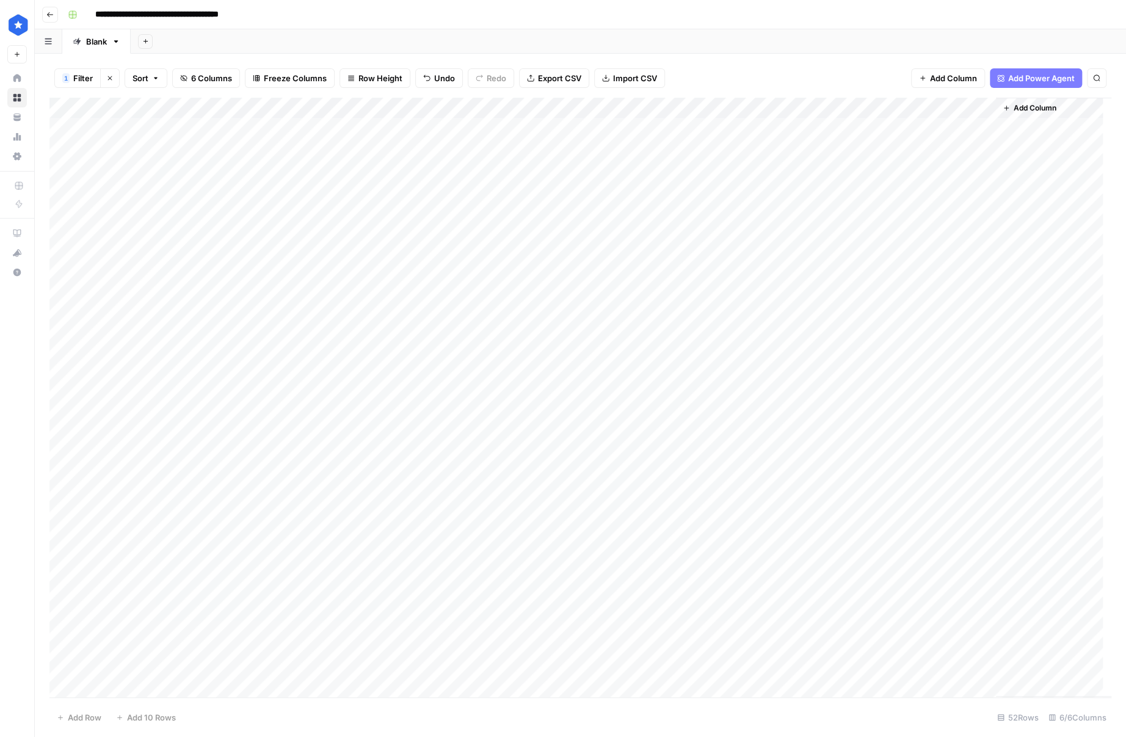
click at [109, 78] on icon "button" at bounding box center [110, 78] width 4 height 4
click at [543, 79] on span "Export CSV" at bounding box center [540, 78] width 43 height 12
